Goal: Information Seeking & Learning: Find specific fact

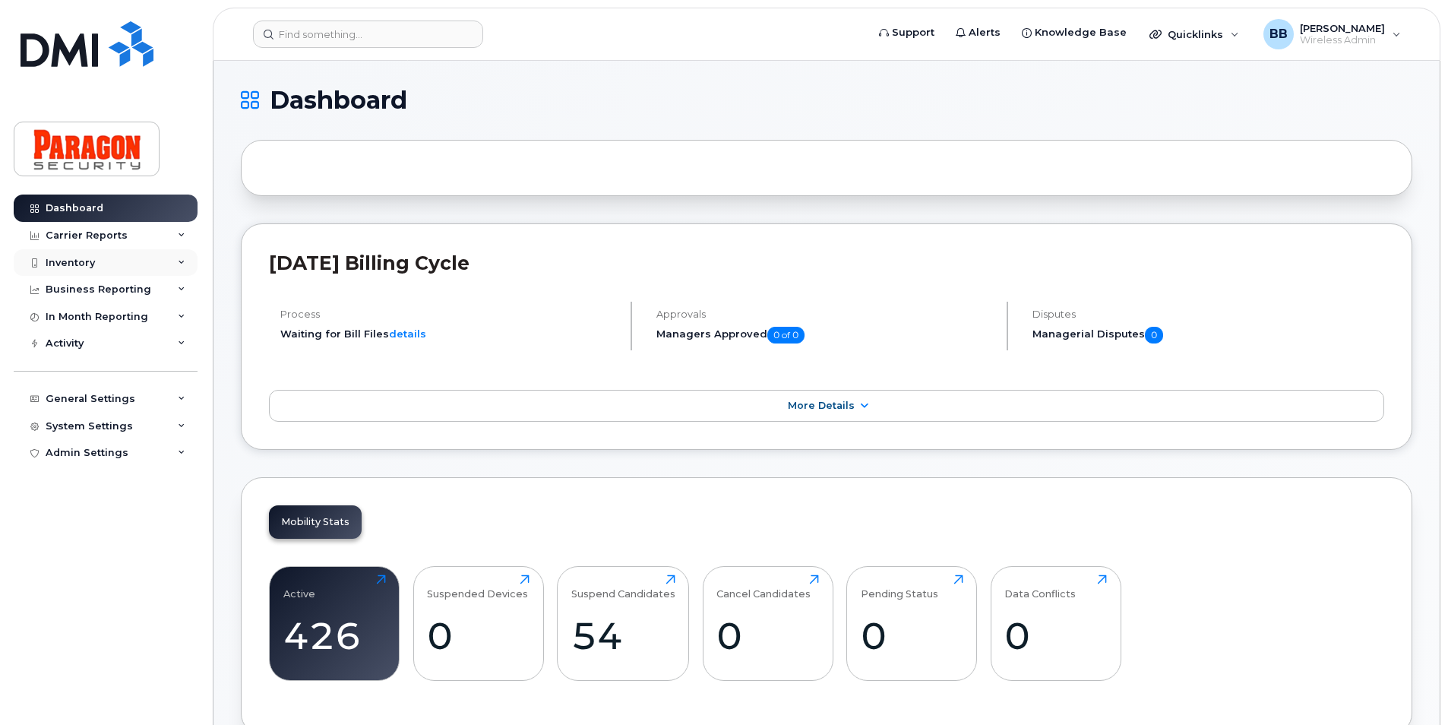
click at [59, 255] on div "Inventory" at bounding box center [106, 262] width 184 height 27
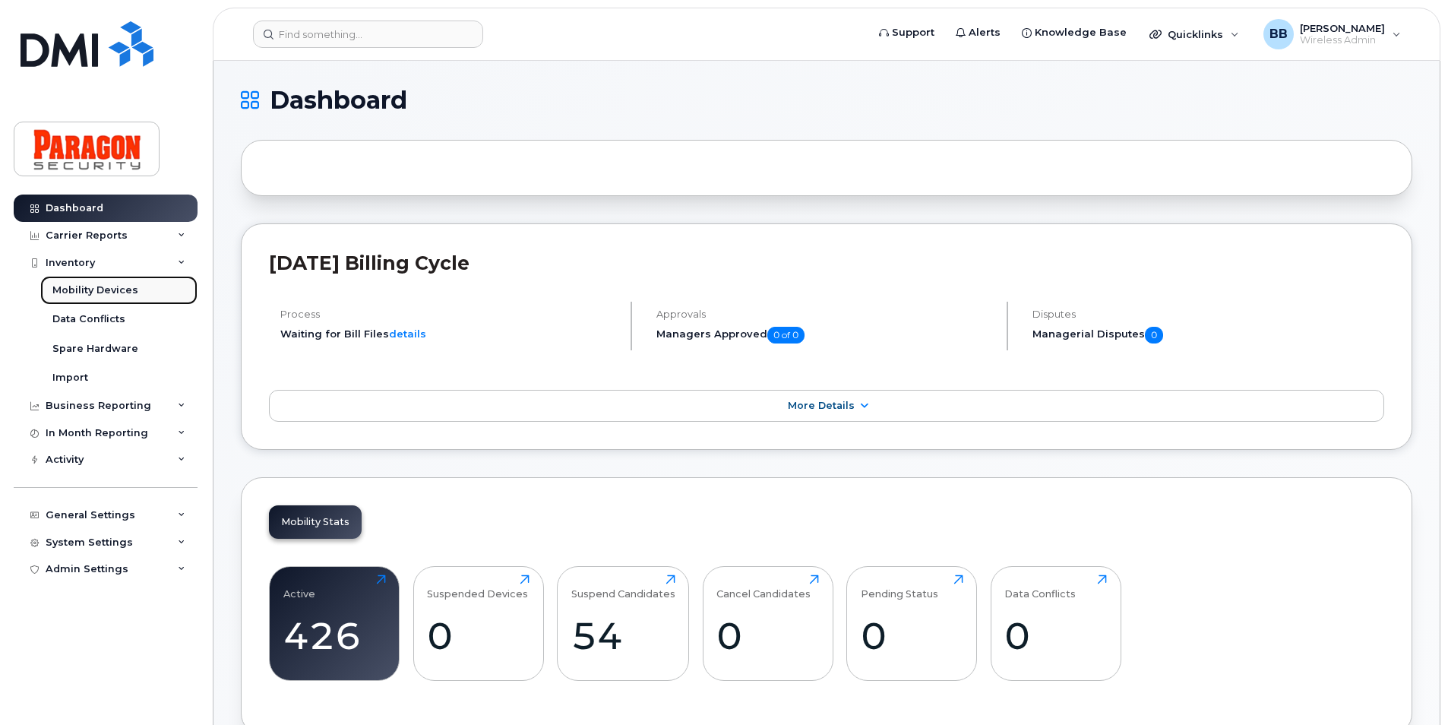
click at [74, 289] on div "Mobility Devices" at bounding box center [95, 290] width 86 height 14
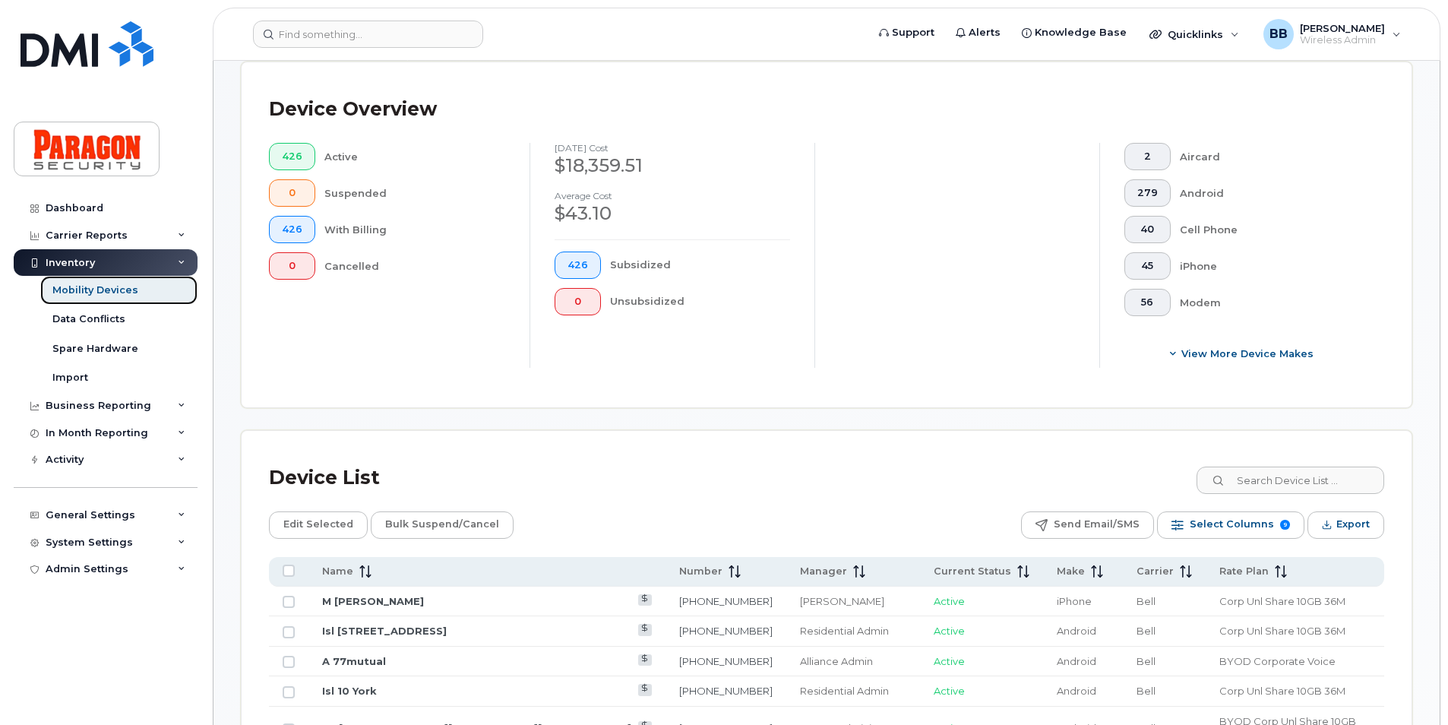
scroll to position [532, 0]
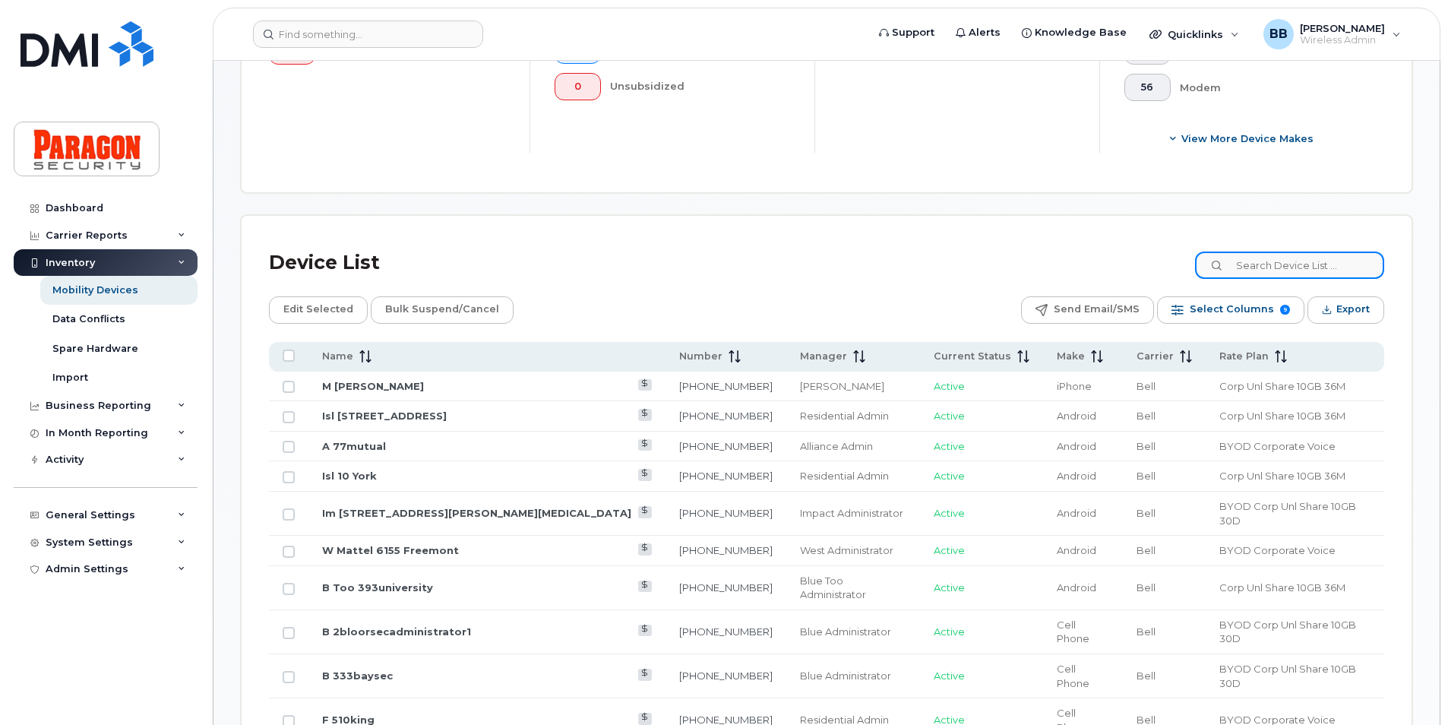
click at [1292, 272] on input at bounding box center [1289, 264] width 189 height 27
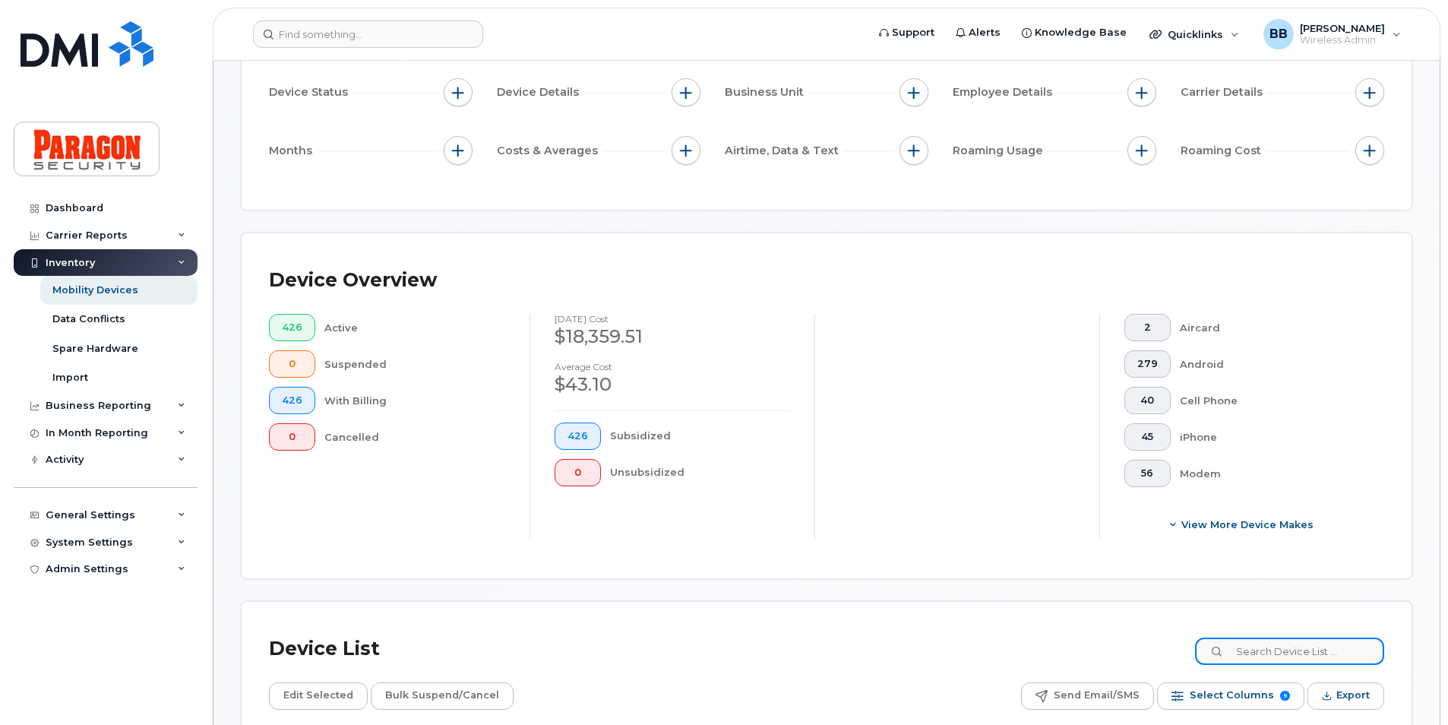
scroll to position [152, 0]
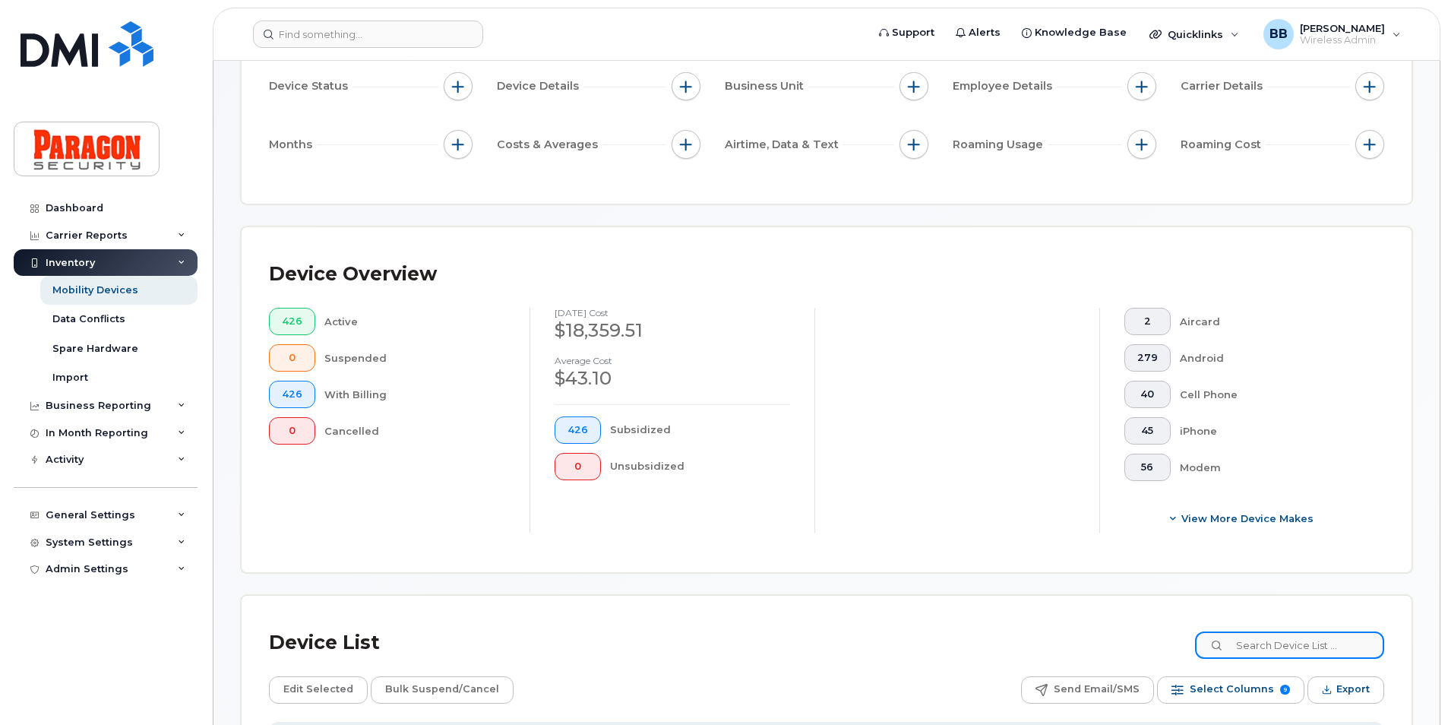
click at [1335, 653] on input at bounding box center [1289, 644] width 189 height 27
type input "4137"
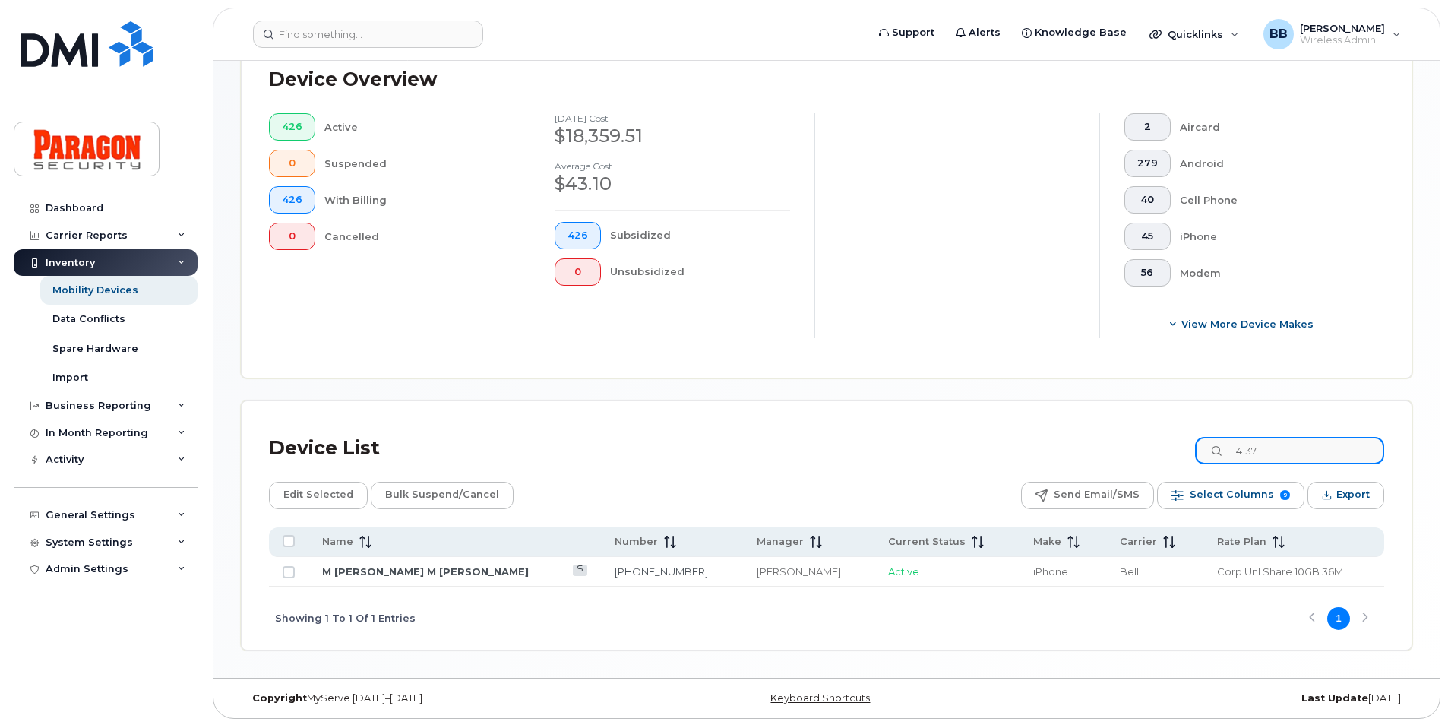
scroll to position [348, 0]
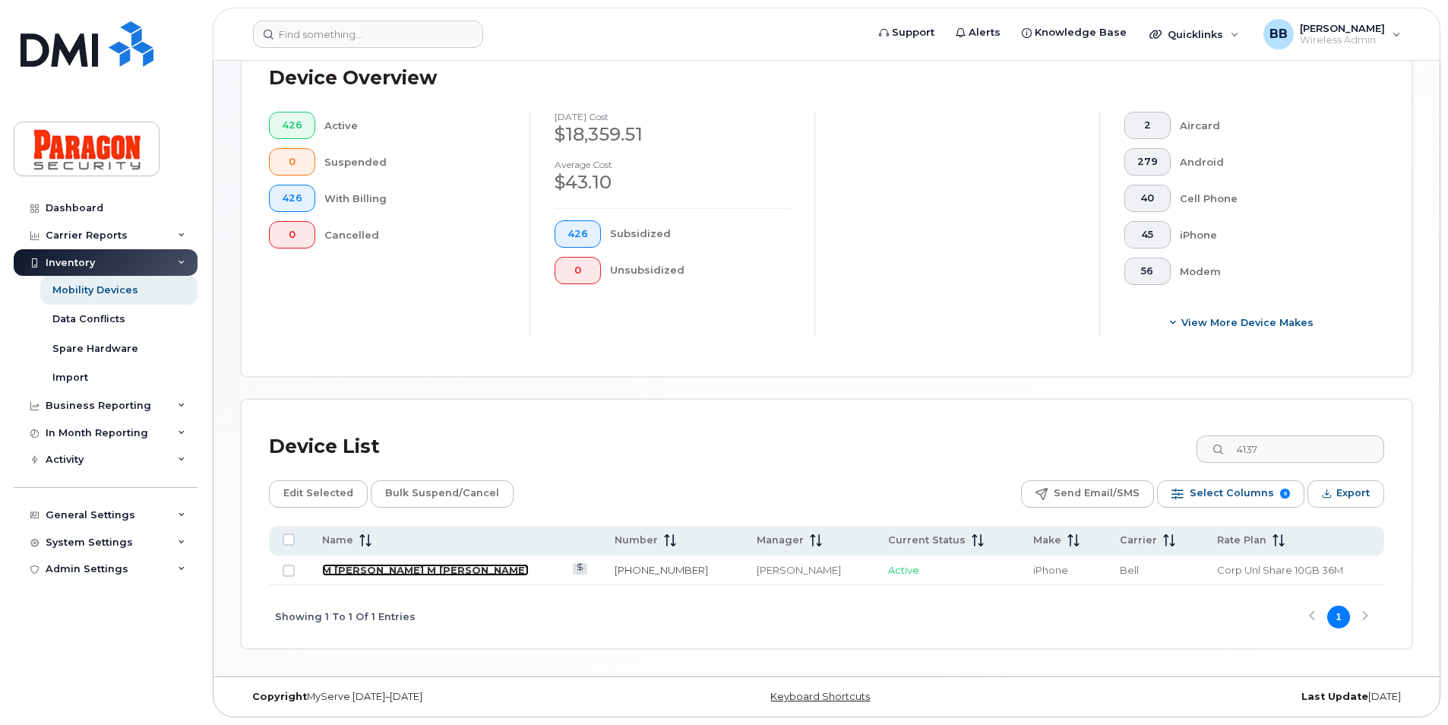
click at [405, 574] on link "M [PERSON_NAME] M [PERSON_NAME]" at bounding box center [425, 570] width 207 height 12
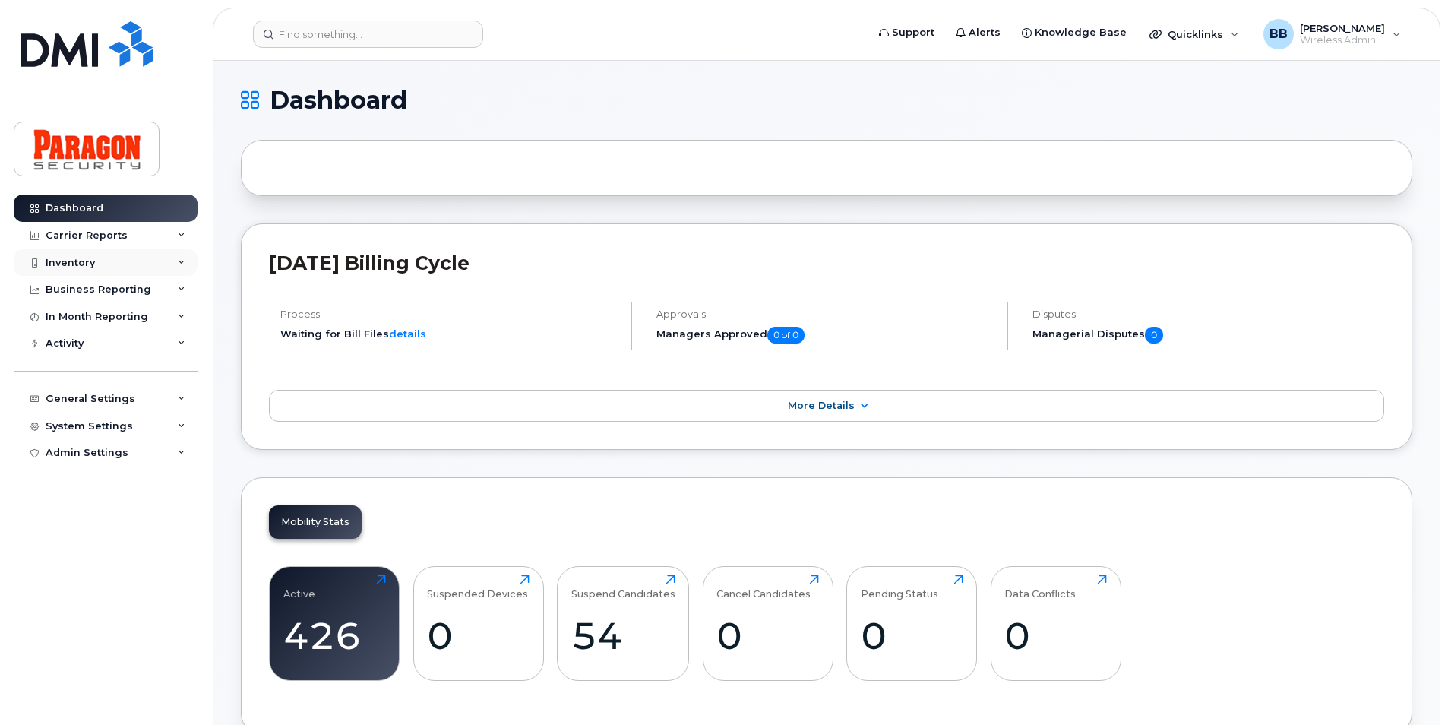
click at [76, 263] on div "Inventory" at bounding box center [70, 263] width 49 height 12
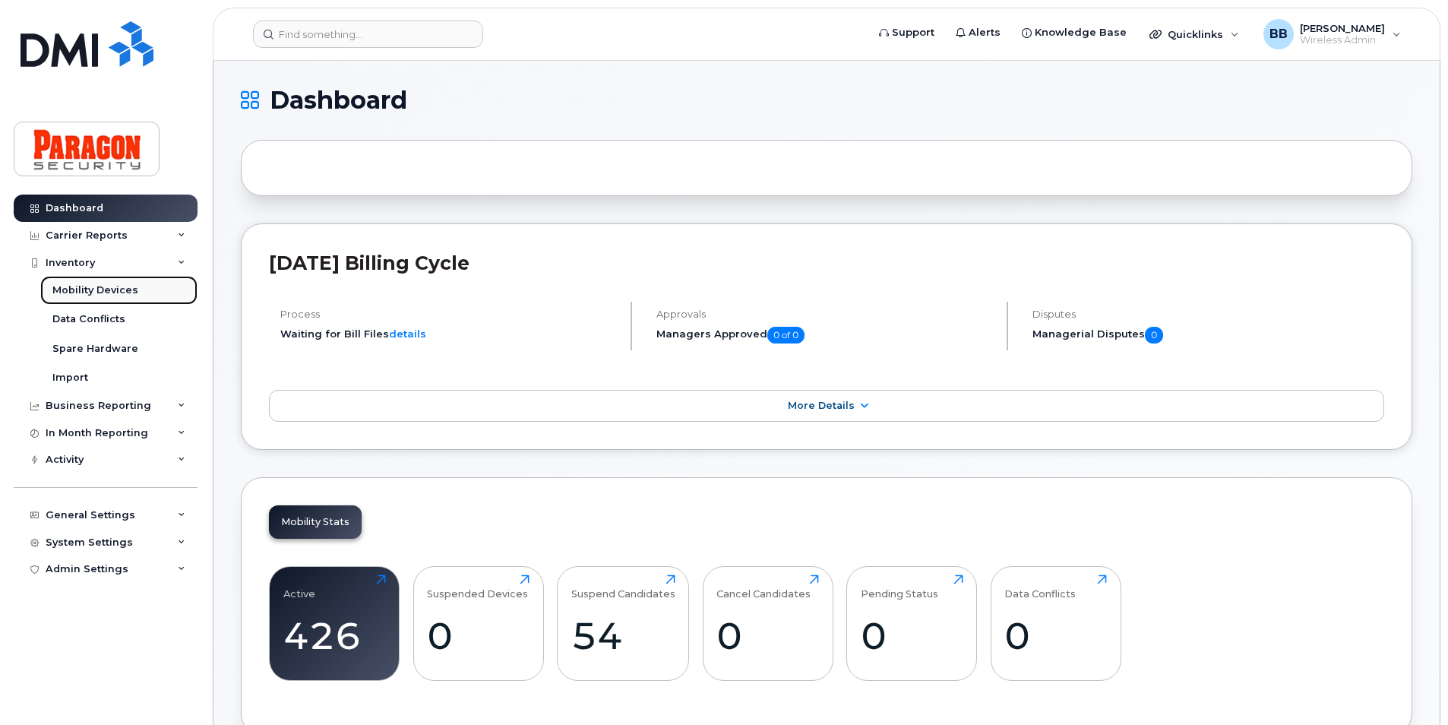
click at [88, 291] on div "Mobility Devices" at bounding box center [95, 290] width 86 height 14
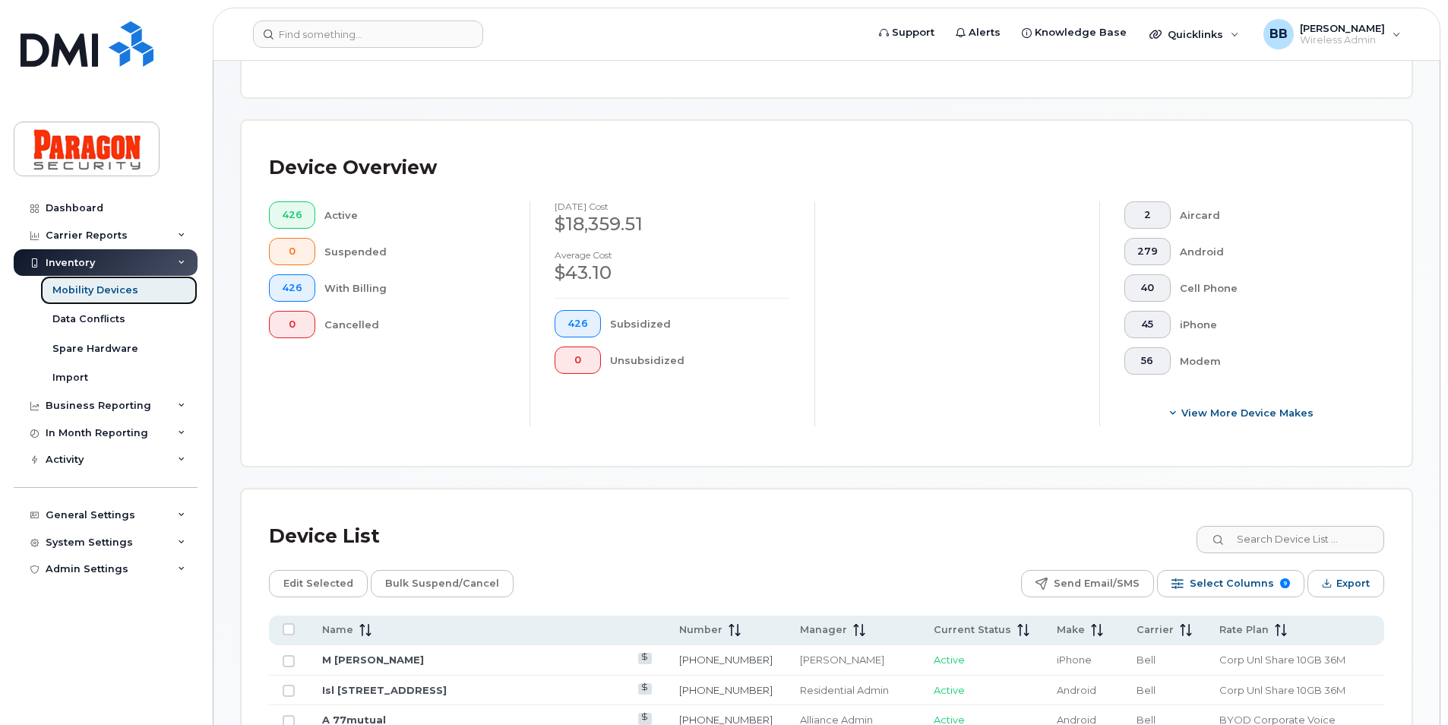
scroll to position [380, 0]
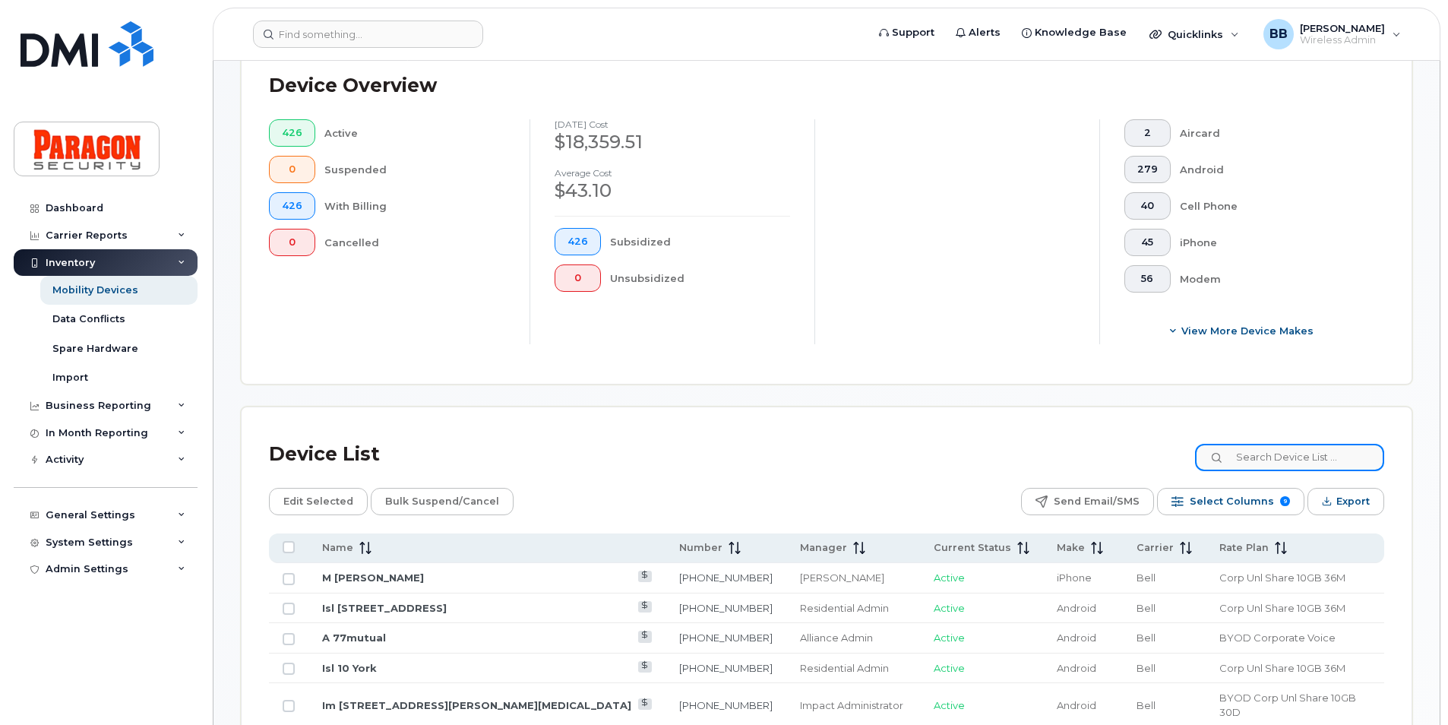
click at [1242, 459] on input at bounding box center [1289, 457] width 189 height 27
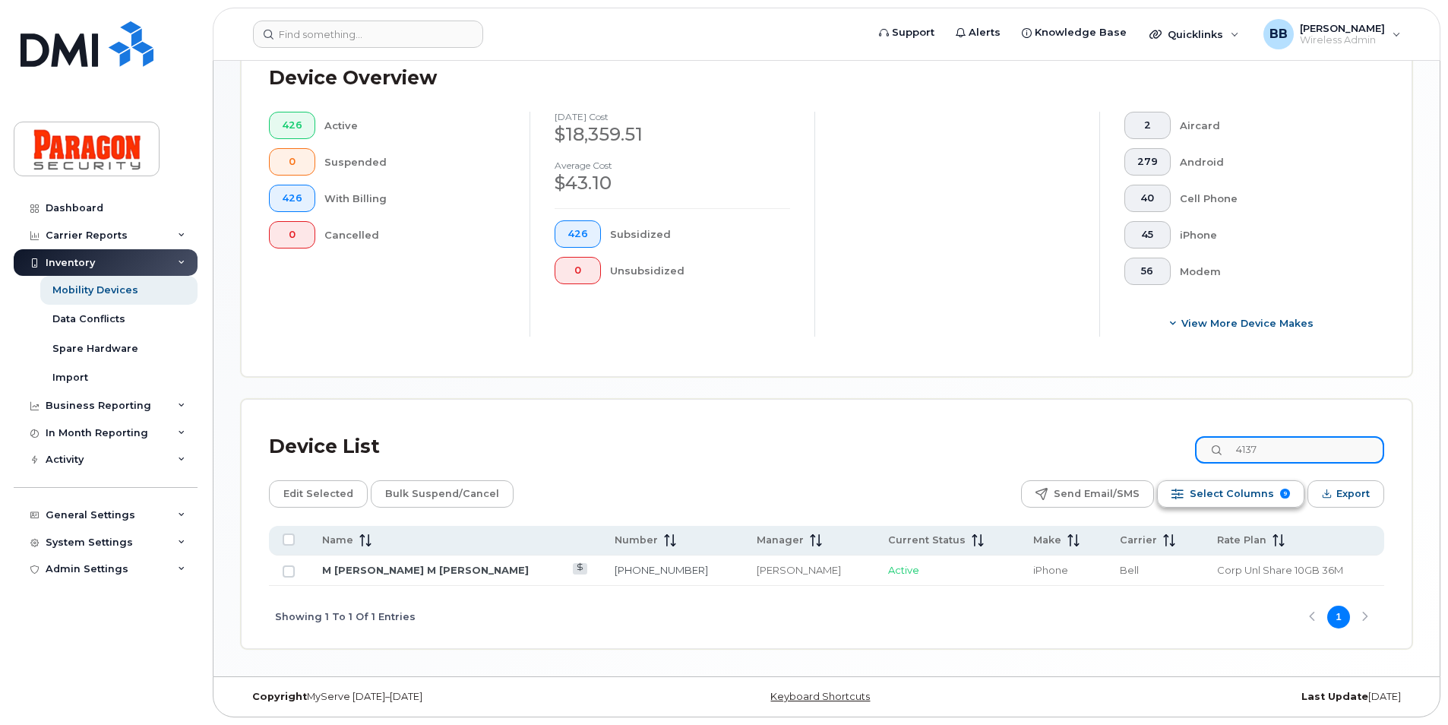
scroll to position [387, 0]
type input "4137"
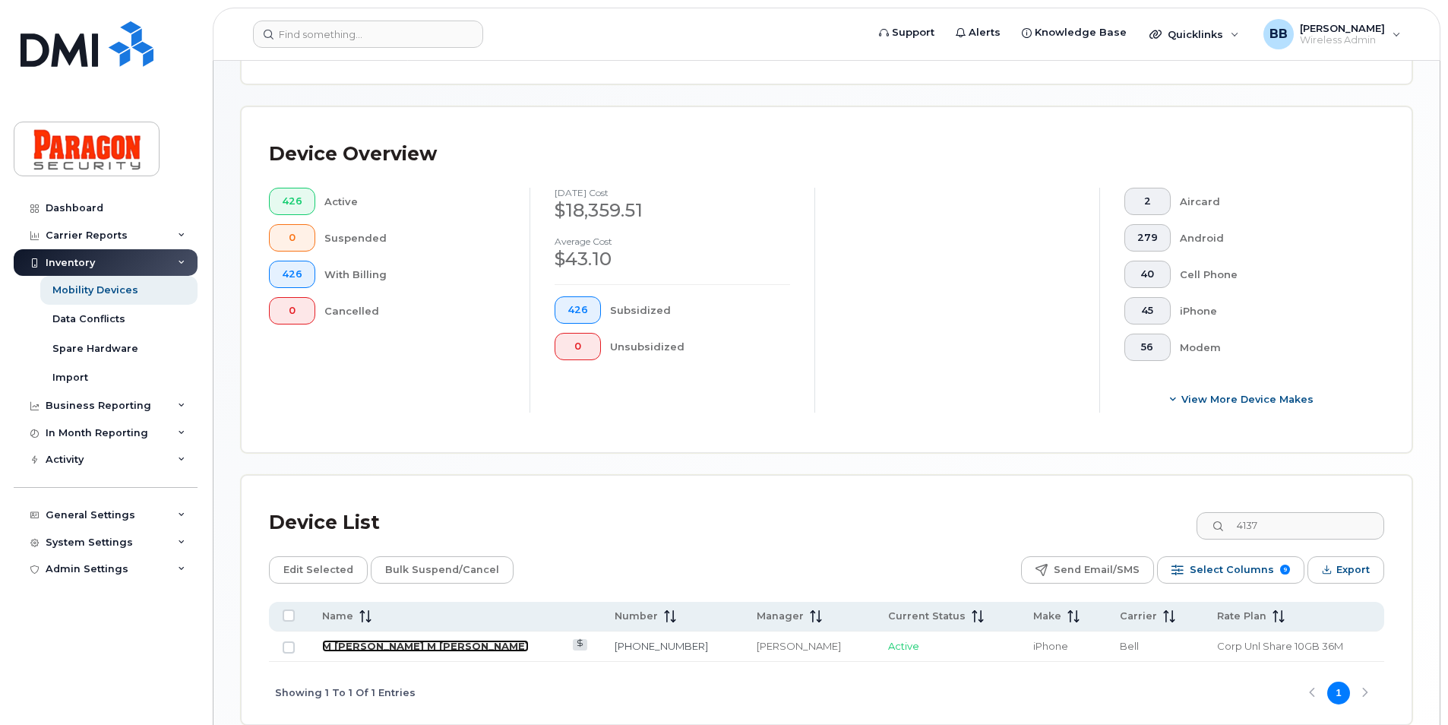
click at [415, 642] on link "M [PERSON_NAME] M [PERSON_NAME]" at bounding box center [425, 646] width 207 height 12
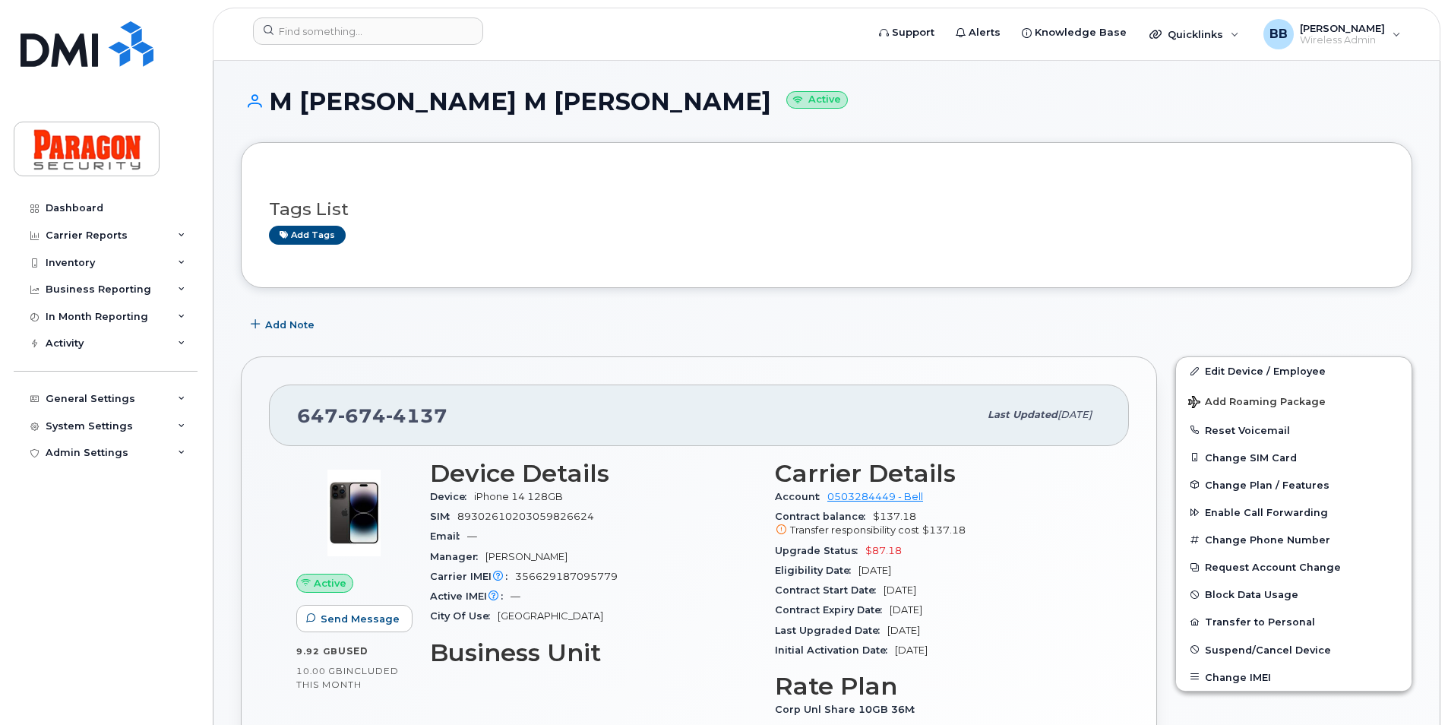
drag, startPoint x: 776, startPoint y: 565, endPoint x: 933, endPoint y: 568, distance: 156.5
click at [933, 568] on div "Eligibility Date Dec 15, 2025" at bounding box center [938, 571] width 327 height 20
drag, startPoint x: 933, startPoint y: 568, endPoint x: 921, endPoint y: 568, distance: 12.2
copy div "Eligibility Date Dec 15, 2025"
